Goal: Information Seeking & Learning: Learn about a topic

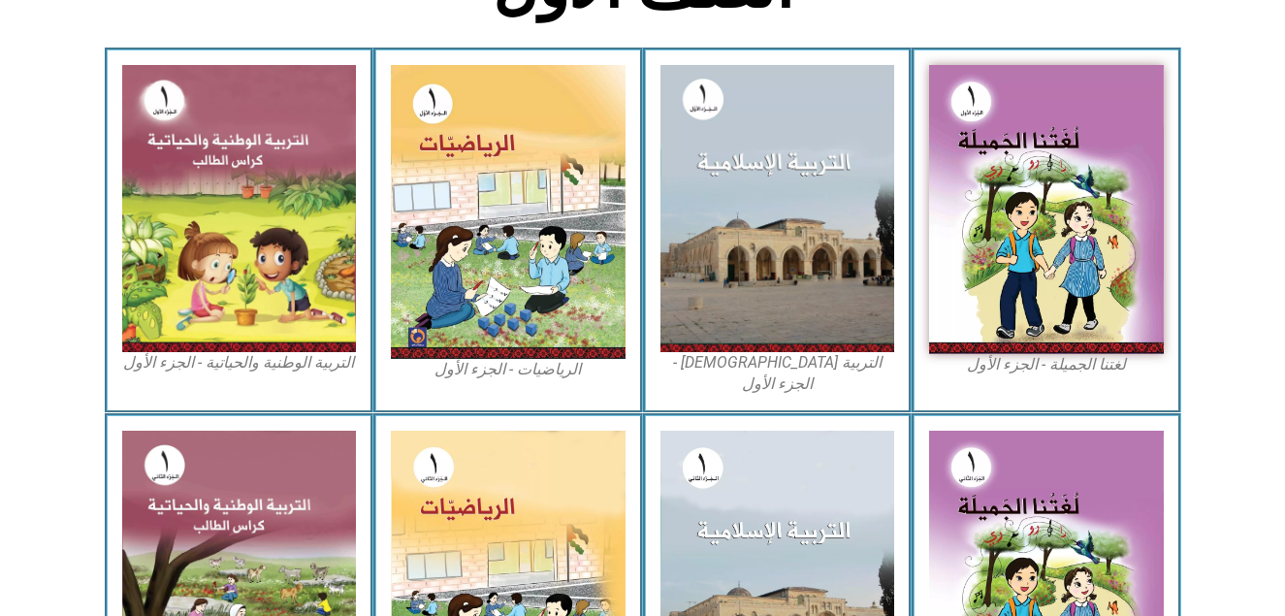
scroll to position [582, 0]
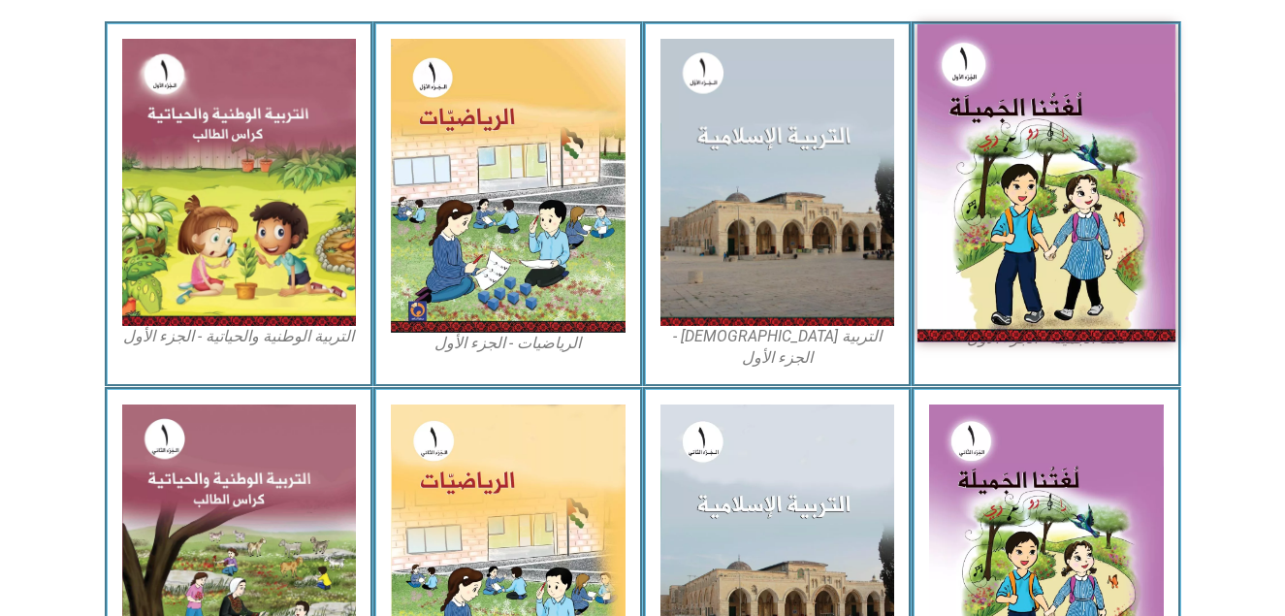
click at [1072, 259] on img at bounding box center [1047, 183] width 258 height 318
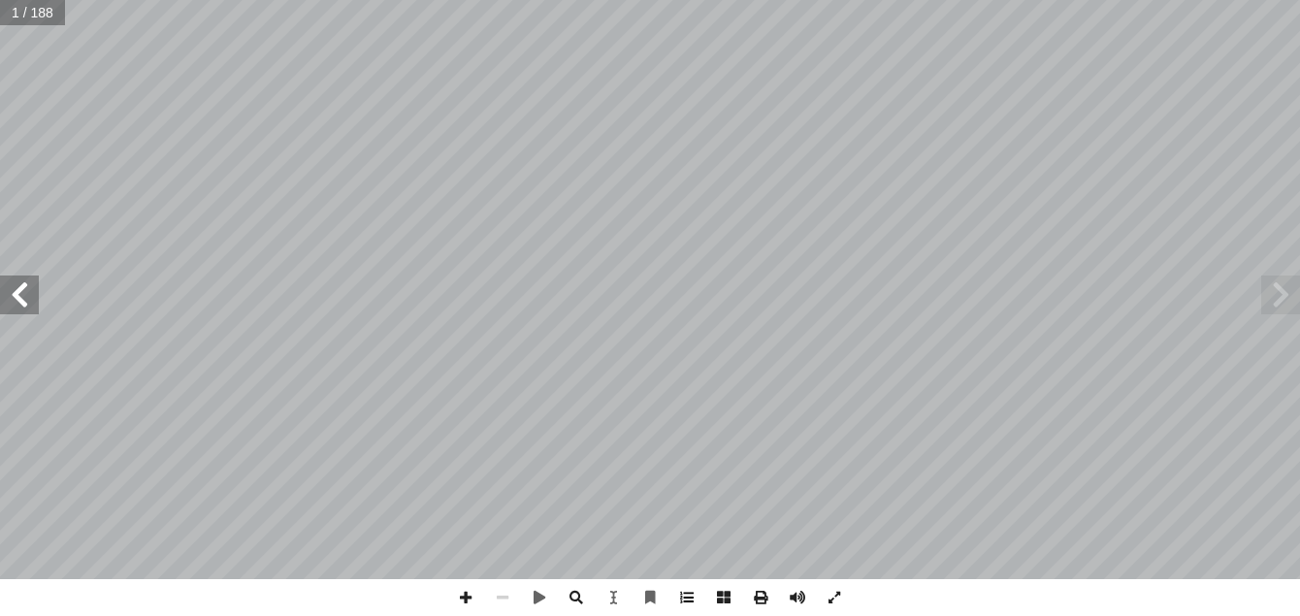
click at [682, 599] on span at bounding box center [686, 597] width 37 height 37
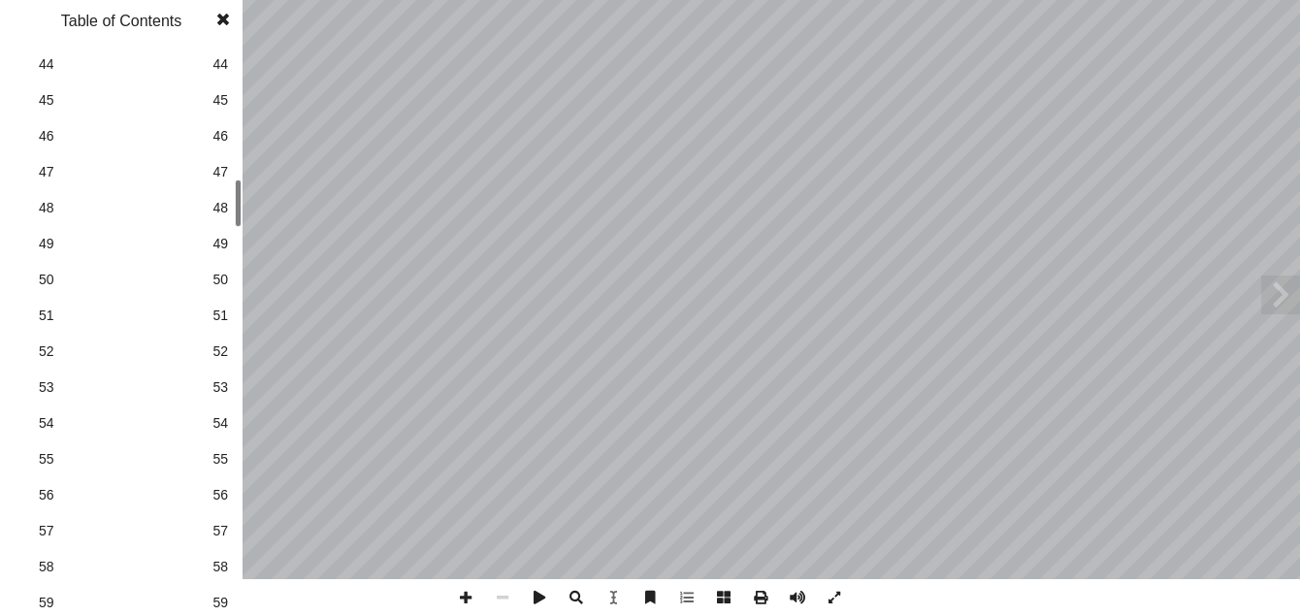
click at [255, 187] on div "ة َ ميل َ ج ْ نا ال ُ ت َ غ ُ ل ليف: أ ا ّ فريق الت ١ ُ زء ُ الج ل َّ و أ ال� ا…" at bounding box center [650, 308] width 1300 height 616
click at [220, 277] on span "50" at bounding box center [220, 280] width 16 height 20
click at [224, 22] on span at bounding box center [223, 19] width 35 height 39
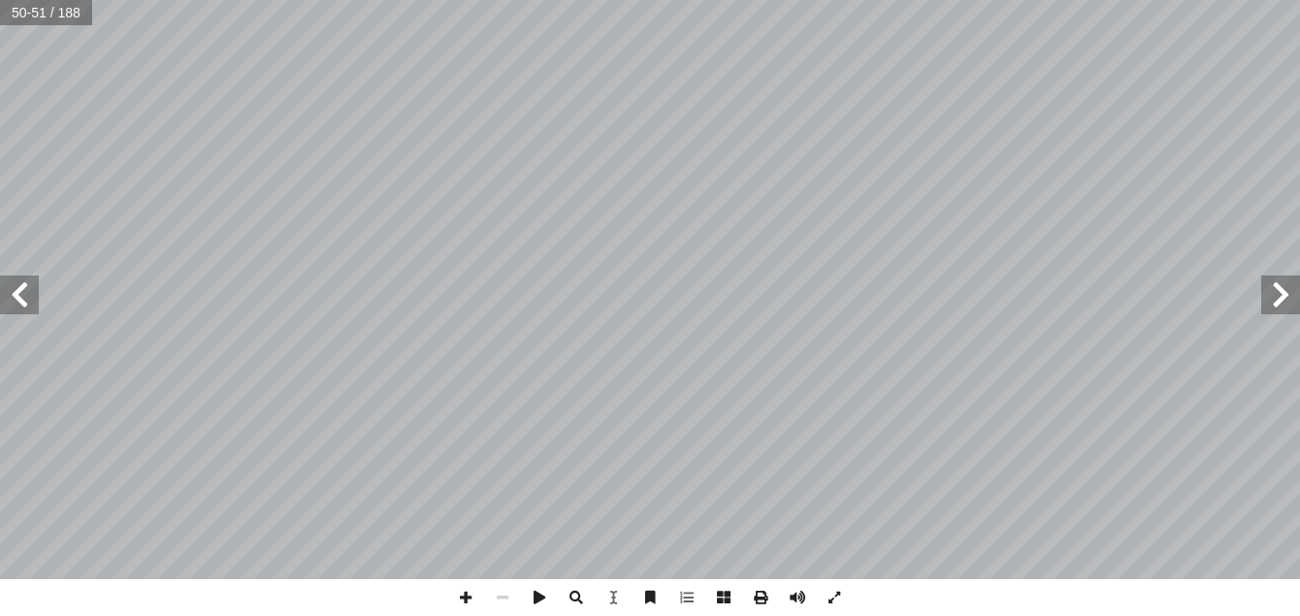
click at [26, 302] on span at bounding box center [19, 294] width 39 height 39
click at [470, 596] on span at bounding box center [465, 597] width 37 height 37
click at [1283, 297] on span at bounding box center [1280, 294] width 39 height 39
click at [18, 303] on span at bounding box center [19, 294] width 39 height 39
